Goal: Navigation & Orientation: Find specific page/section

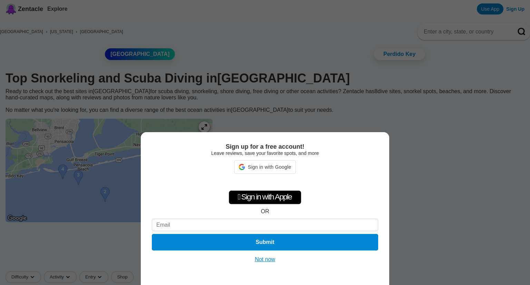
click at [262, 257] on button "Not now" at bounding box center [265, 259] width 25 height 7
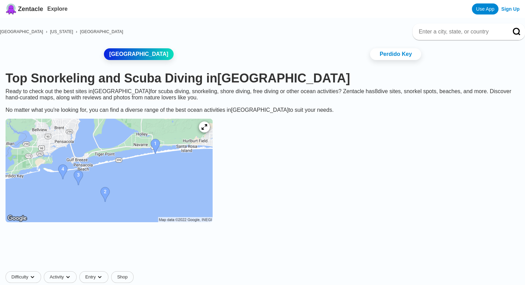
click at [134, 179] on img at bounding box center [109, 171] width 207 height 104
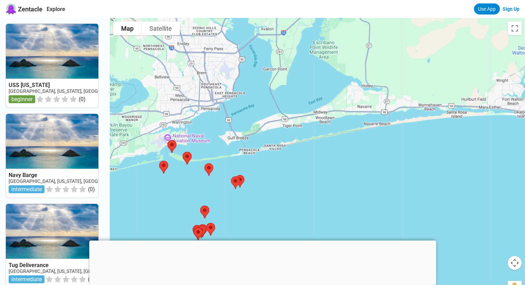
drag, startPoint x: 397, startPoint y: 111, endPoint x: 221, endPoint y: 163, distance: 183.7
click at [221, 163] on div at bounding box center [317, 160] width 415 height 285
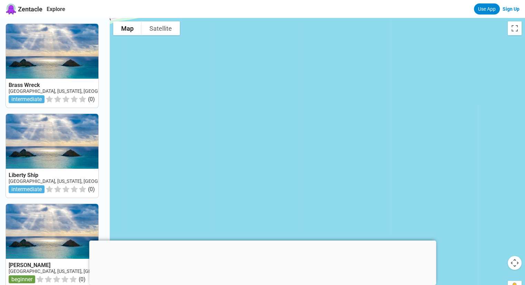
drag, startPoint x: 321, startPoint y: 142, endPoint x: 378, endPoint y: 227, distance: 102.2
click at [382, 231] on div at bounding box center [317, 160] width 415 height 285
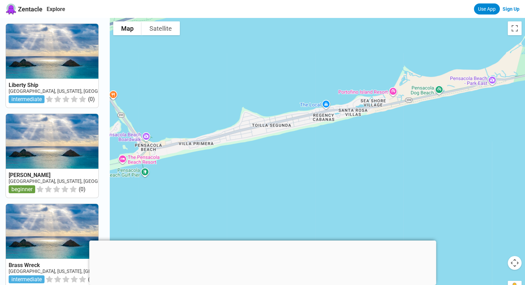
drag, startPoint x: 263, startPoint y: 79, endPoint x: 356, endPoint y: 194, distance: 147.7
click at [356, 194] on div at bounding box center [317, 160] width 415 height 285
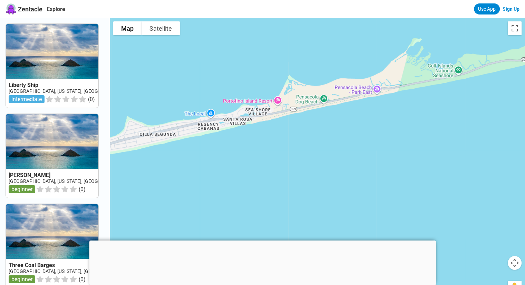
drag, startPoint x: 309, startPoint y: 166, endPoint x: 189, endPoint y: 175, distance: 120.1
click at [191, 175] on div at bounding box center [317, 160] width 415 height 285
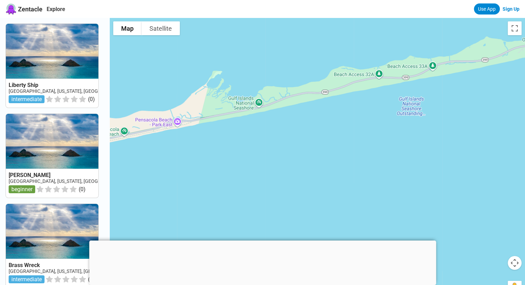
drag, startPoint x: 367, startPoint y: 162, endPoint x: 171, endPoint y: 188, distance: 197.1
click at [171, 188] on div at bounding box center [317, 160] width 415 height 285
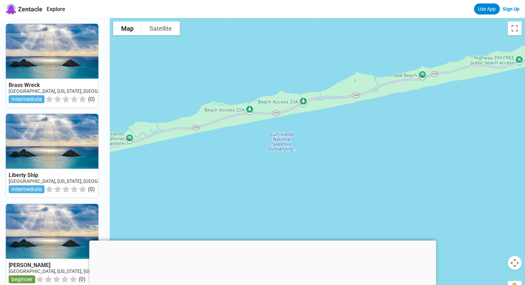
drag, startPoint x: 332, startPoint y: 167, endPoint x: 217, endPoint y: 198, distance: 119.0
click at [204, 205] on div at bounding box center [317, 160] width 415 height 285
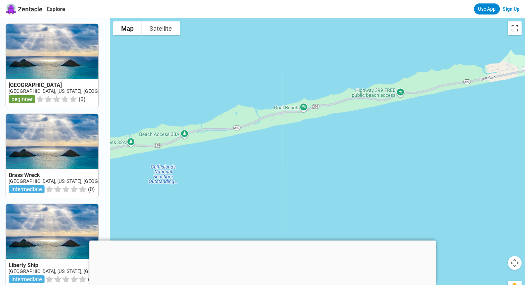
drag, startPoint x: 376, startPoint y: 183, endPoint x: 234, endPoint y: 211, distance: 145.3
click at [234, 211] on div at bounding box center [317, 160] width 415 height 285
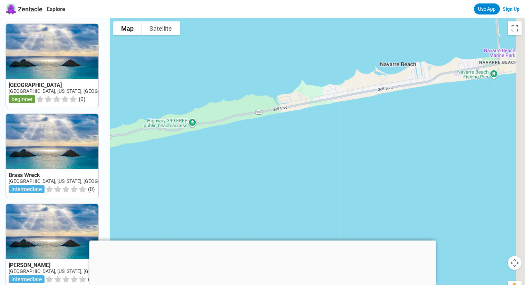
drag, startPoint x: 382, startPoint y: 177, endPoint x: 185, endPoint y: 206, distance: 199.5
click at [185, 207] on div at bounding box center [317, 160] width 415 height 285
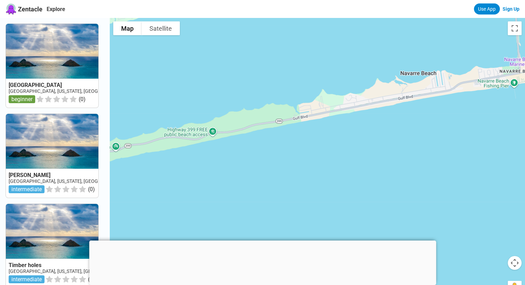
drag, startPoint x: 381, startPoint y: 160, endPoint x: 444, endPoint y: 166, distance: 62.8
click at [444, 166] on div at bounding box center [317, 160] width 415 height 285
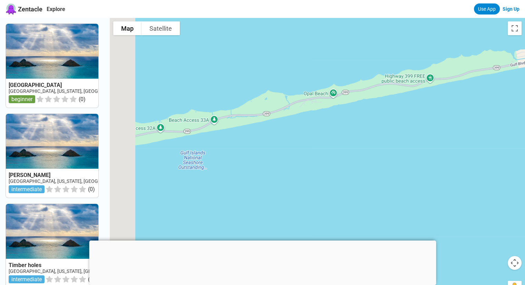
drag, startPoint x: 218, startPoint y: 180, endPoint x: 497, endPoint y: 125, distance: 284.0
click at [497, 125] on div at bounding box center [317, 160] width 415 height 285
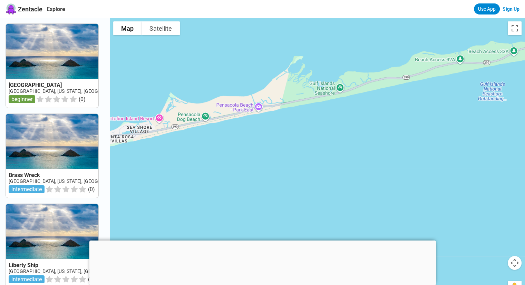
drag, startPoint x: 195, startPoint y: 177, endPoint x: 414, endPoint y: 107, distance: 229.6
click at [414, 107] on div at bounding box center [317, 160] width 415 height 285
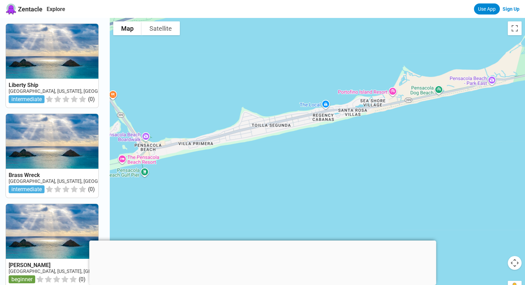
drag, startPoint x: 254, startPoint y: 133, endPoint x: 445, endPoint y: 120, distance: 191.3
click at [445, 120] on div at bounding box center [317, 160] width 415 height 285
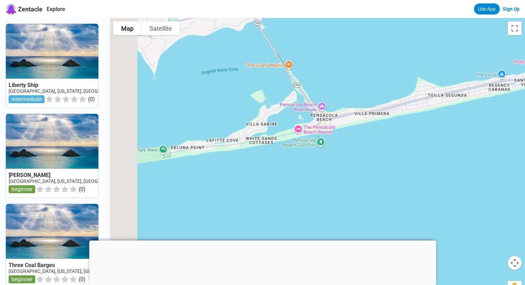
drag, startPoint x: 269, startPoint y: 162, endPoint x: 439, endPoint y: 129, distance: 173.0
click at [439, 129] on div at bounding box center [317, 160] width 415 height 285
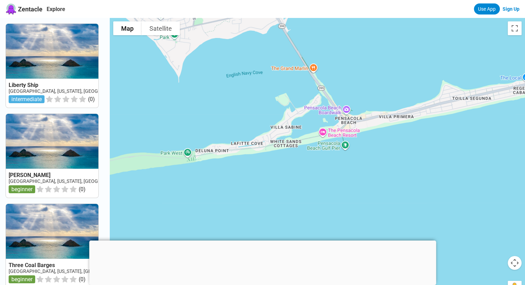
drag, startPoint x: 301, startPoint y: 154, endPoint x: 304, endPoint y: 159, distance: 6.5
click at [304, 159] on div at bounding box center [317, 160] width 415 height 285
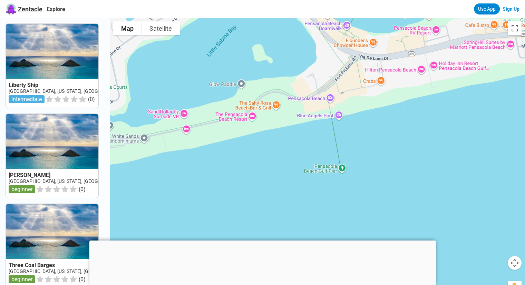
drag, startPoint x: 294, startPoint y: 144, endPoint x: 271, endPoint y: 225, distance: 84.3
click at [273, 225] on div at bounding box center [317, 160] width 415 height 285
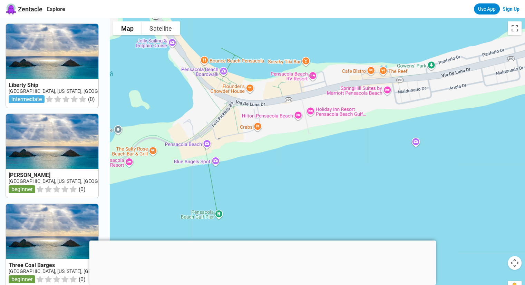
drag, startPoint x: 435, startPoint y: 165, endPoint x: 334, endPoint y: 199, distance: 106.1
click at [335, 200] on div at bounding box center [317, 160] width 415 height 285
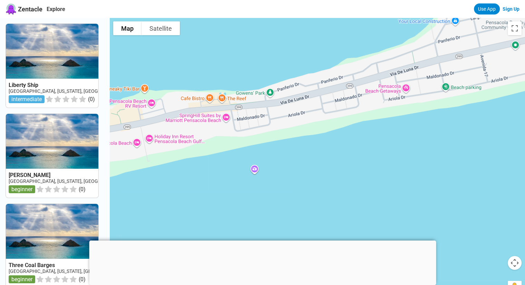
drag, startPoint x: 427, startPoint y: 176, endPoint x: 286, endPoint y: 197, distance: 142.8
click at [286, 197] on div at bounding box center [317, 160] width 415 height 285
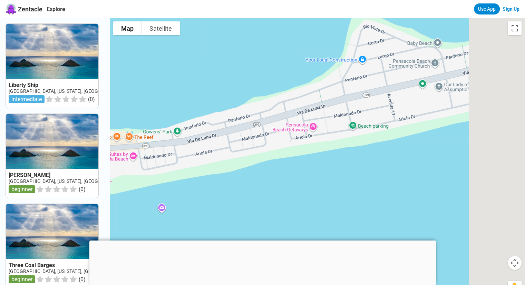
drag, startPoint x: 431, startPoint y: 153, endPoint x: 313, endPoint y: 201, distance: 127.9
click at [313, 201] on div at bounding box center [317, 160] width 415 height 285
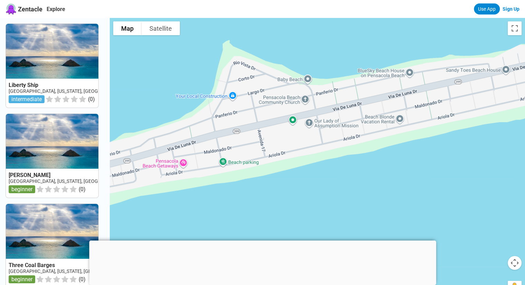
drag, startPoint x: 465, startPoint y: 177, endPoint x: 366, endPoint y: 202, distance: 102.4
click at [366, 202] on div at bounding box center [317, 160] width 415 height 285
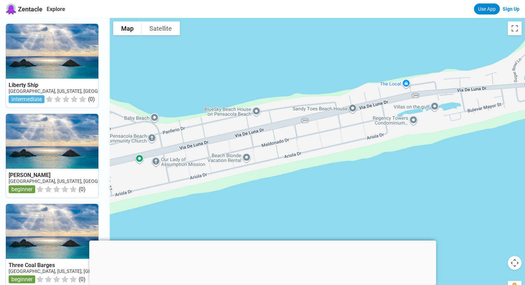
drag, startPoint x: 395, startPoint y: 177, endPoint x: 290, endPoint y: 201, distance: 107.9
click at [290, 201] on div at bounding box center [317, 160] width 415 height 285
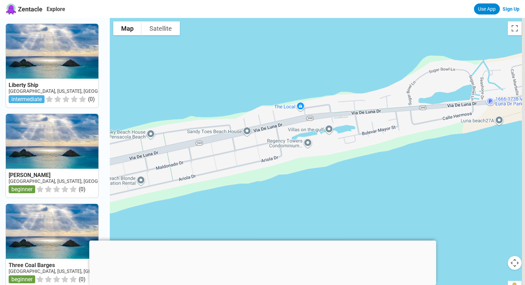
drag, startPoint x: 395, startPoint y: 185, endPoint x: 322, endPoint y: 203, distance: 75.3
click at [322, 203] on div at bounding box center [317, 160] width 415 height 285
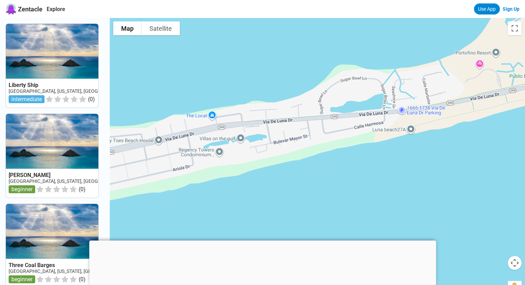
drag, startPoint x: 444, startPoint y: 177, endPoint x: 355, endPoint y: 186, distance: 89.5
click at [355, 186] on div at bounding box center [317, 160] width 415 height 285
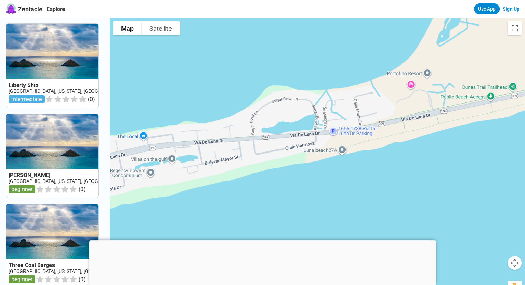
drag, startPoint x: 420, startPoint y: 180, endPoint x: 359, endPoint y: 196, distance: 63.3
click at [359, 196] on div at bounding box center [317, 160] width 415 height 285
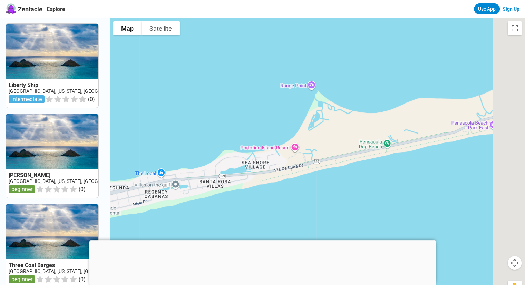
drag, startPoint x: 403, startPoint y: 195, endPoint x: 289, endPoint y: 208, distance: 114.6
click at [287, 210] on div at bounding box center [317, 160] width 415 height 285
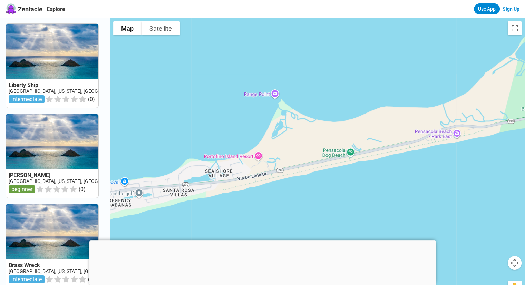
drag, startPoint x: 397, startPoint y: 198, endPoint x: 318, endPoint y: 208, distance: 79.3
click at [319, 208] on div at bounding box center [317, 160] width 415 height 285
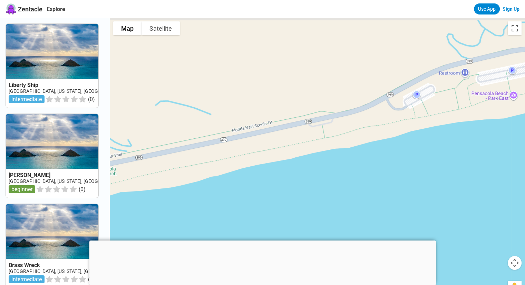
drag, startPoint x: 306, startPoint y: 125, endPoint x: 401, endPoint y: 230, distance: 141.5
click at [401, 232] on div at bounding box center [317, 160] width 415 height 285
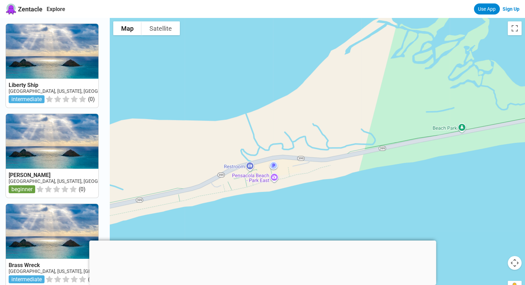
drag, startPoint x: 417, startPoint y: 195, endPoint x: 225, endPoint y: 219, distance: 193.8
click at [225, 219] on div at bounding box center [317, 160] width 415 height 285
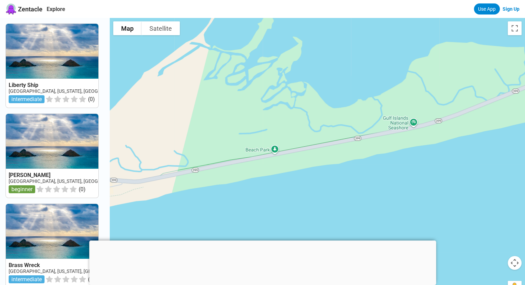
drag, startPoint x: 442, startPoint y: 192, endPoint x: 263, endPoint y: 218, distance: 181.1
click at [263, 218] on div at bounding box center [317, 160] width 415 height 285
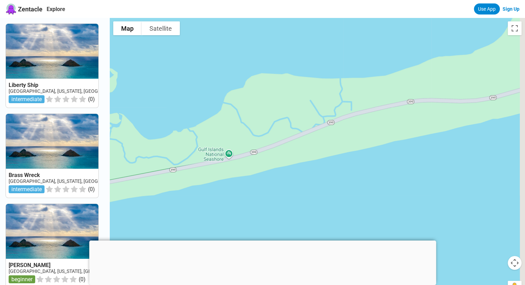
drag, startPoint x: 410, startPoint y: 193, endPoint x: 244, endPoint y: 215, distance: 167.5
click at [244, 215] on div at bounding box center [317, 160] width 415 height 285
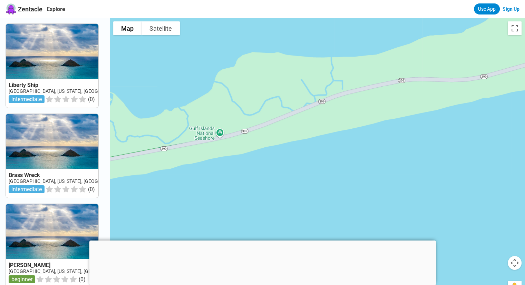
drag, startPoint x: 402, startPoint y: 199, endPoint x: 521, endPoint y: 160, distance: 125.5
click at [525, 154] on html "Zentacle Explore Use App Sign Up Liberty Ship [GEOGRAPHIC_DATA], [US_STATE], [G…" at bounding box center [262, 279] width 525 height 558
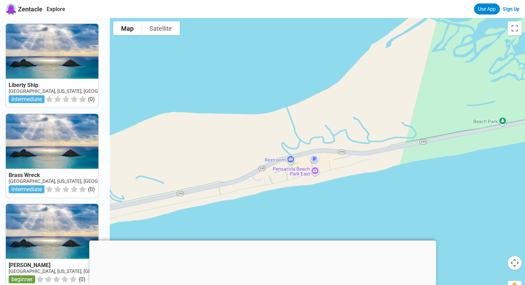
drag, startPoint x: 319, startPoint y: 170, endPoint x: 566, endPoint y: 151, distance: 247.2
click at [525, 151] on html "Zentacle Explore Use App Sign Up [GEOGRAPHIC_DATA] [GEOGRAPHIC_DATA], [US_STATE…" at bounding box center [262, 279] width 525 height 558
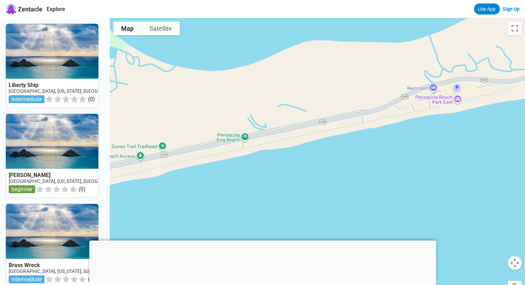
drag, startPoint x: 393, startPoint y: 194, endPoint x: 534, endPoint y: 119, distance: 159.2
click at [525, 119] on html "Zentacle Explore Use App Sign Up Liberty Ship [GEOGRAPHIC_DATA], [US_STATE], [G…" at bounding box center [262, 279] width 525 height 558
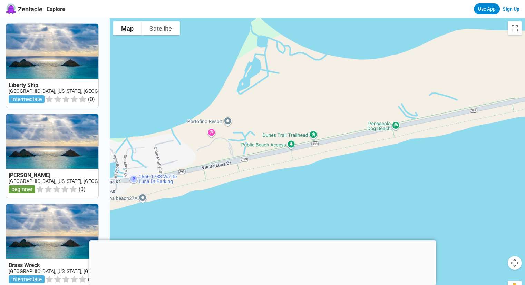
drag, startPoint x: 358, startPoint y: 168, endPoint x: 487, endPoint y: 162, distance: 129.5
click at [487, 162] on div at bounding box center [317, 160] width 415 height 285
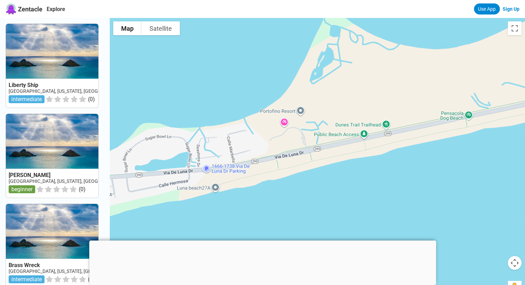
drag, startPoint x: 359, startPoint y: 176, endPoint x: 428, endPoint y: 167, distance: 70.0
click at [428, 167] on div at bounding box center [317, 160] width 415 height 285
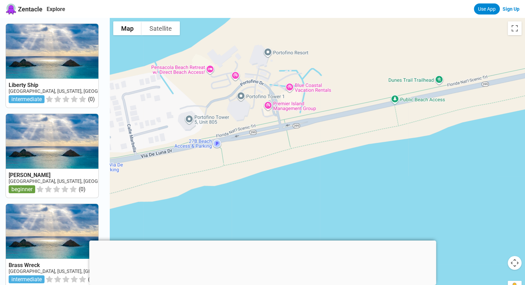
drag, startPoint x: 344, startPoint y: 180, endPoint x: 348, endPoint y: 191, distance: 11.8
click at [348, 191] on div at bounding box center [317, 160] width 415 height 285
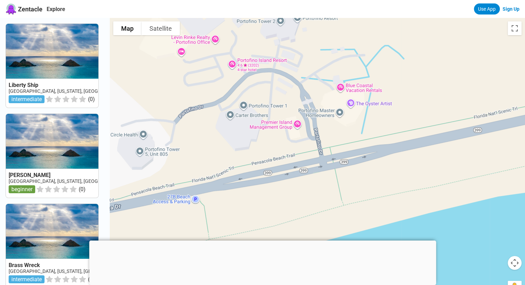
drag, startPoint x: 459, startPoint y: 230, endPoint x: 439, endPoint y: 255, distance: 31.6
click at [439, 255] on div at bounding box center [317, 160] width 415 height 285
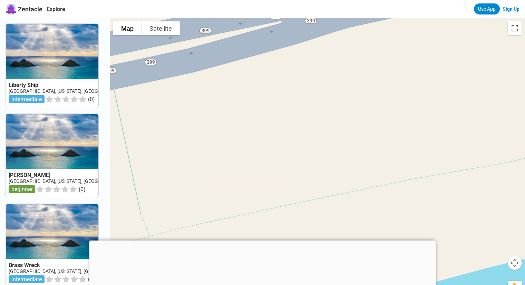
drag, startPoint x: 307, startPoint y: 123, endPoint x: 336, endPoint y: 137, distance: 32.6
click at [374, 184] on div at bounding box center [317, 160] width 415 height 285
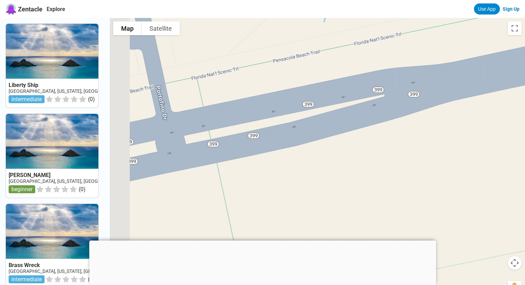
drag, startPoint x: 318, startPoint y: 125, endPoint x: 450, endPoint y: 223, distance: 164.8
click at [450, 223] on div at bounding box center [317, 160] width 415 height 285
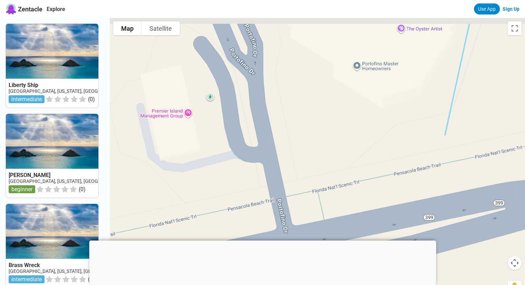
drag, startPoint x: 354, startPoint y: 169, endPoint x: 460, endPoint y: 274, distance: 148.9
click at [460, 274] on div at bounding box center [317, 160] width 415 height 285
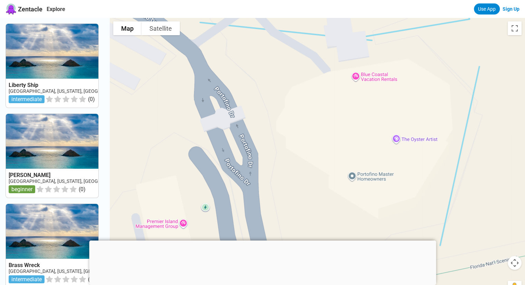
drag, startPoint x: 363, startPoint y: 152, endPoint x: 340, endPoint y: 220, distance: 72.0
click at [342, 241] on body "Zentacle Explore Use App Sign Up Liberty Ship [GEOGRAPHIC_DATA], [US_STATE], [G…" at bounding box center [262, 279] width 525 height 558
